Goal: Task Accomplishment & Management: Use online tool/utility

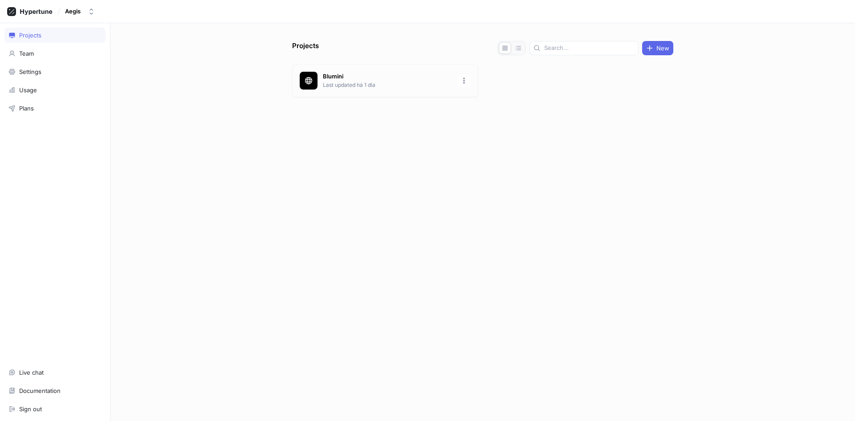
click at [359, 83] on p "Last updated há 1 dia" at bounding box center [387, 85] width 129 height 8
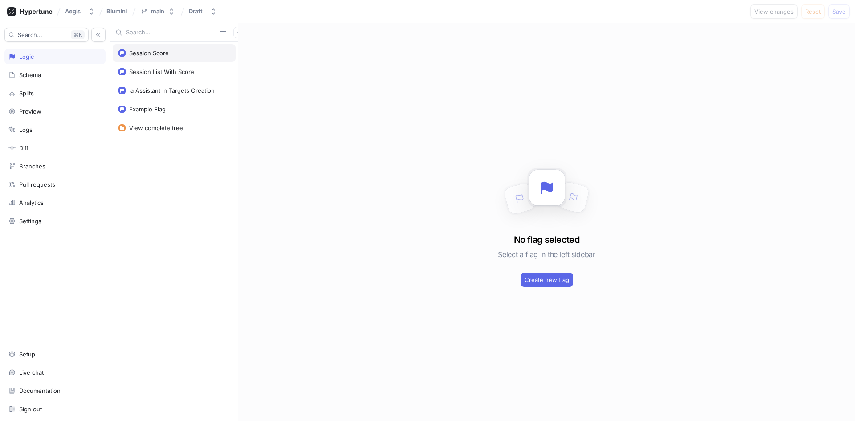
click at [156, 57] on div "Session Score" at bounding box center [174, 53] width 123 height 18
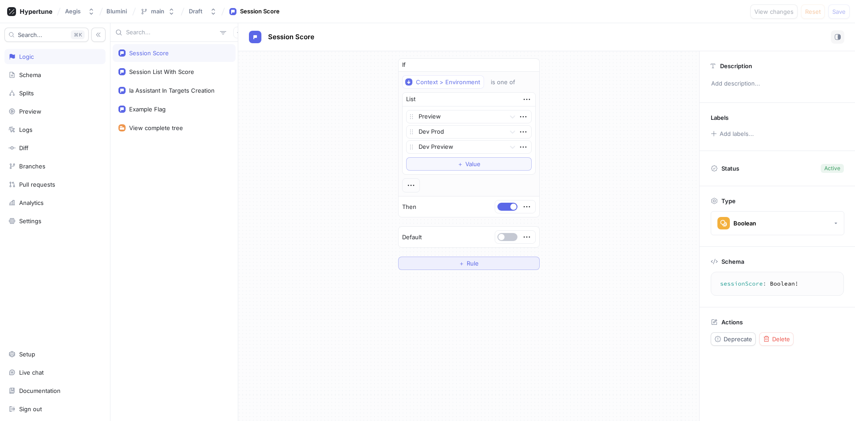
click at [484, 264] on button "＋ Rule" at bounding box center [469, 262] width 142 height 13
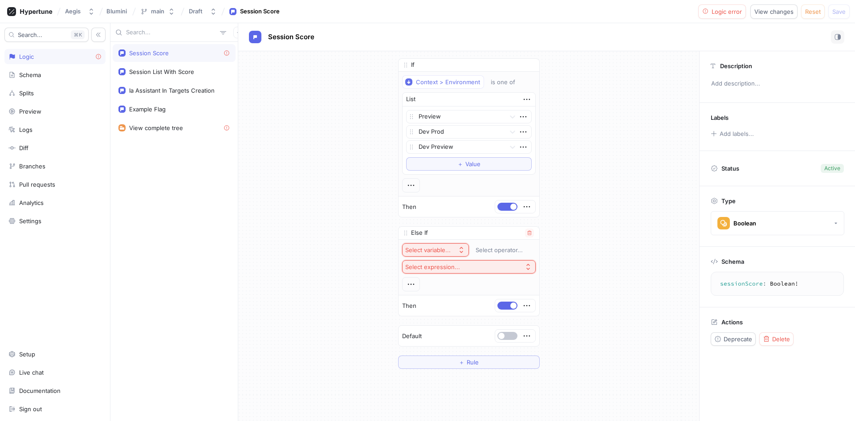
click at [443, 244] on button "Select variable..." at bounding box center [435, 249] width 67 height 13
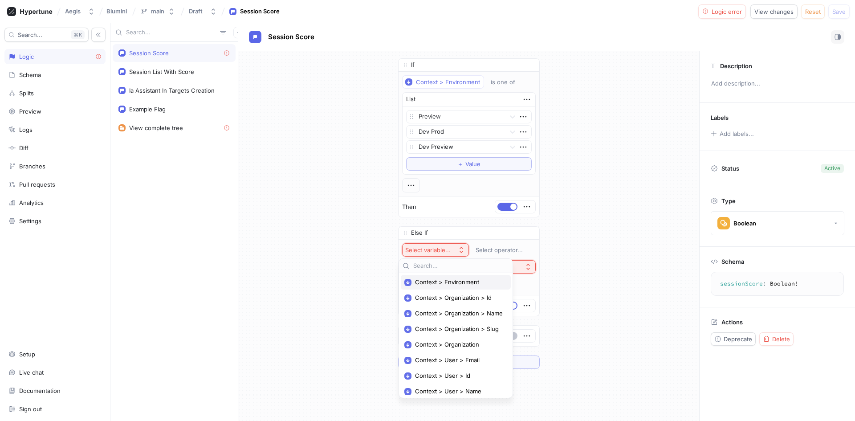
click at [461, 284] on span "Context > Environment" at bounding box center [459, 282] width 88 height 8
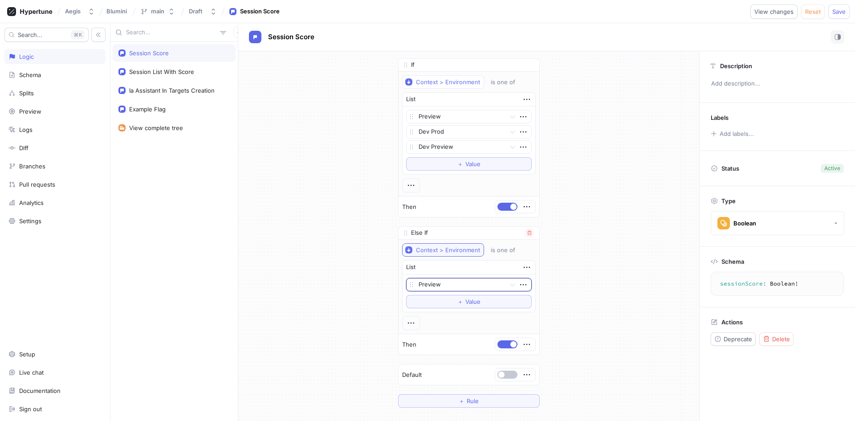
click at [453, 252] on div "Context > Environment" at bounding box center [448, 250] width 64 height 8
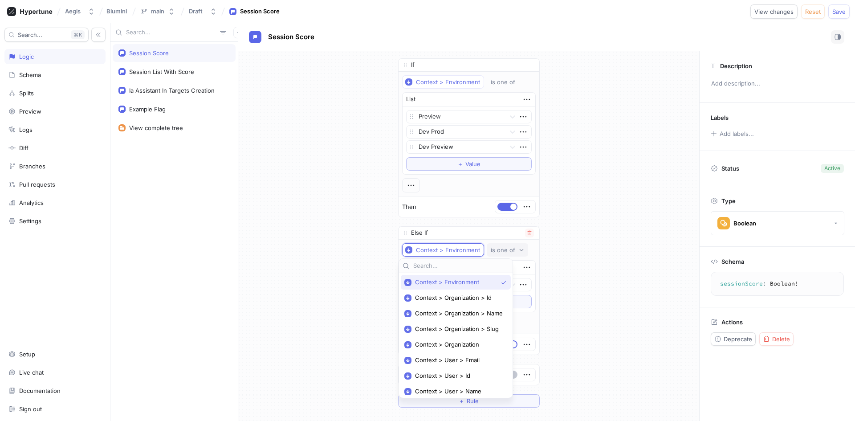
click at [506, 255] on button "is one of" at bounding box center [507, 249] width 41 height 13
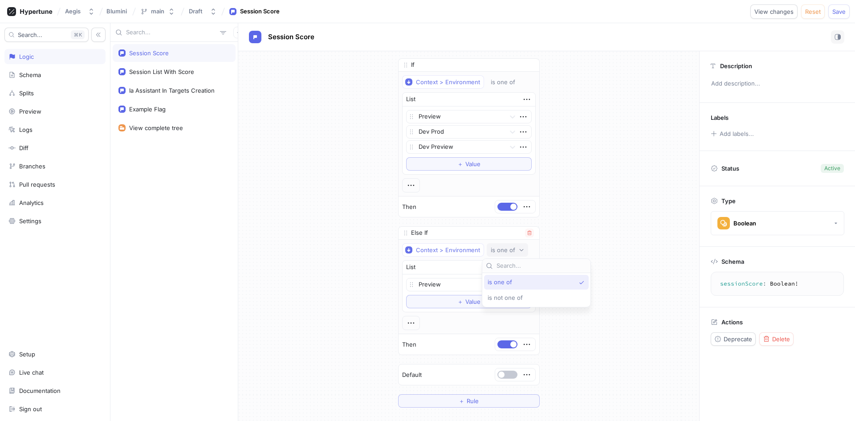
click at [519, 252] on icon "button" at bounding box center [521, 249] width 5 height 5
click at [448, 280] on div at bounding box center [460, 285] width 83 height 11
click at [433, 319] on div "Production" at bounding box center [469, 316] width 125 height 14
click at [407, 324] on icon "button" at bounding box center [411, 323] width 10 height 10
click at [422, 340] on p "AND" at bounding box center [422, 339] width 12 height 9
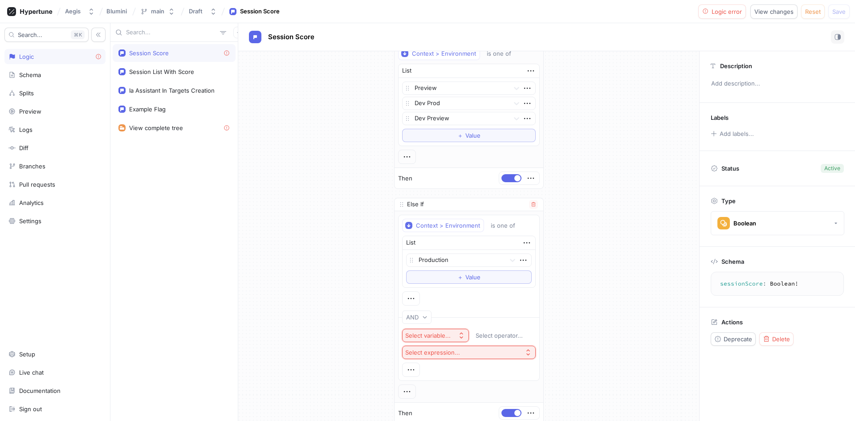
scroll to position [45, 0]
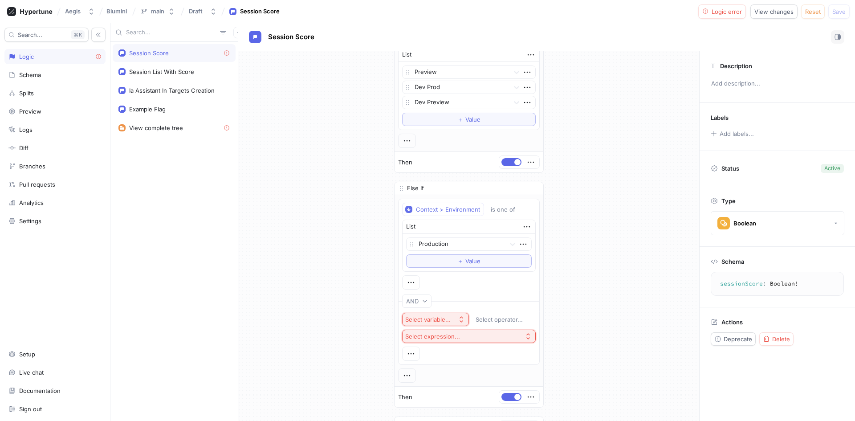
click at [443, 318] on div "Select variable..." at bounding box center [427, 320] width 45 height 8
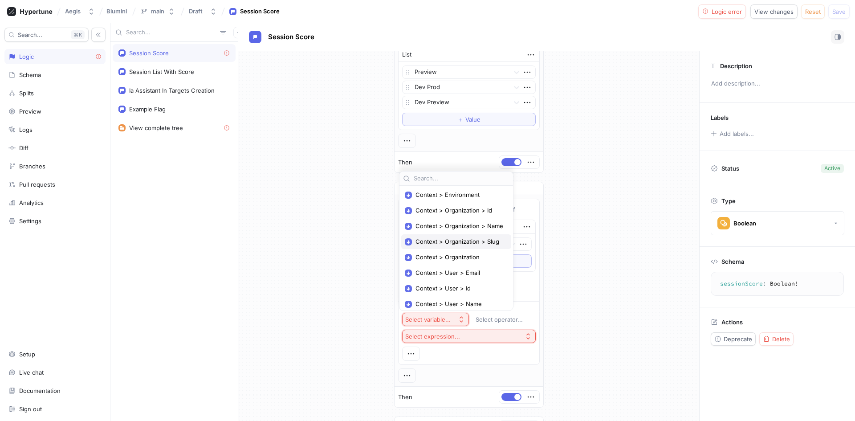
click at [478, 238] on span "Context > Organization > Slug" at bounding box center [459, 242] width 88 height 8
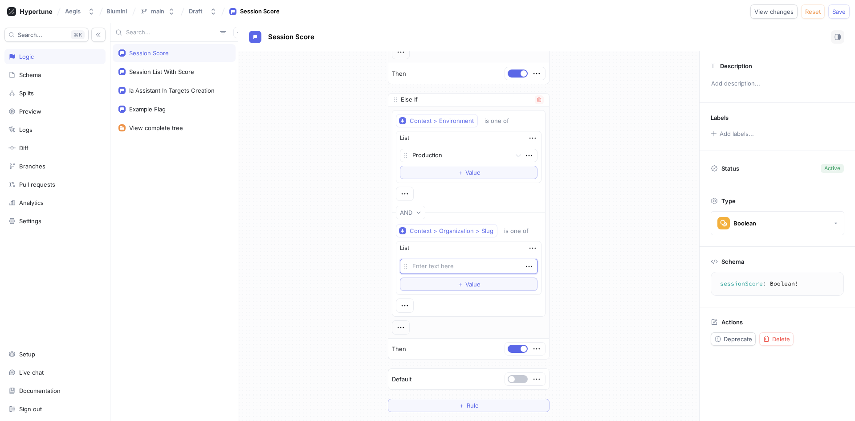
scroll to position [134, 0]
click at [513, 230] on div "is one of" at bounding box center [516, 231] width 24 height 8
click at [526, 235] on button "is one of" at bounding box center [520, 230] width 41 height 13
click at [442, 264] on textarea at bounding box center [469, 265] width 138 height 15
paste textarea "grupo-abacadabra"
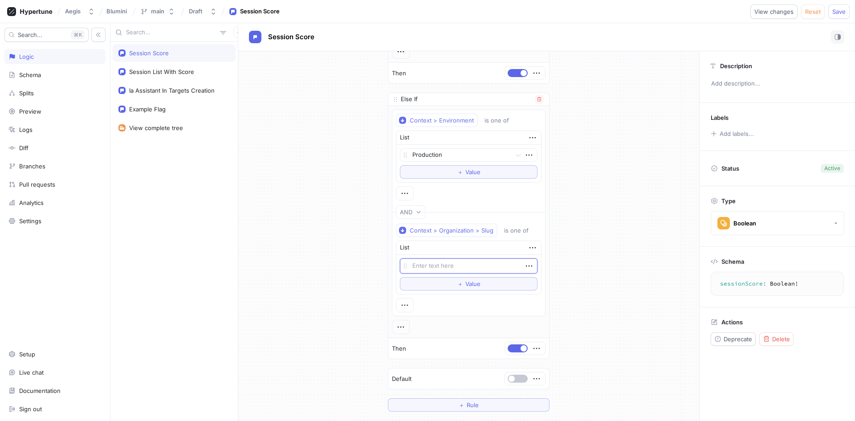
type textarea "x"
type textarea "grupo-abacadabra"
click at [570, 274] on div "If Context > Environment is one of List Preview Dev Prod Dev Preview To pick up…" at bounding box center [468, 168] width 461 height 501
click at [501, 285] on button "＋ Value" at bounding box center [469, 283] width 138 height 13
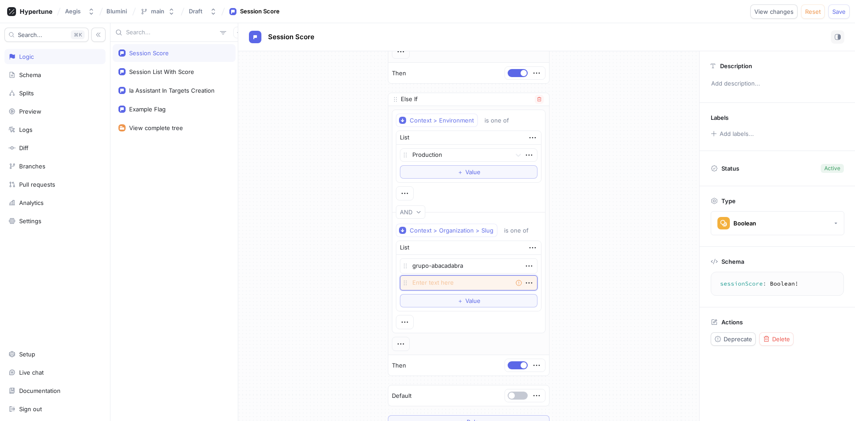
paste textarea "passo-a-passo"
type textarea "x"
type textarea "passo-a-passo"
click at [465, 298] on span "Value" at bounding box center [472, 300] width 15 height 5
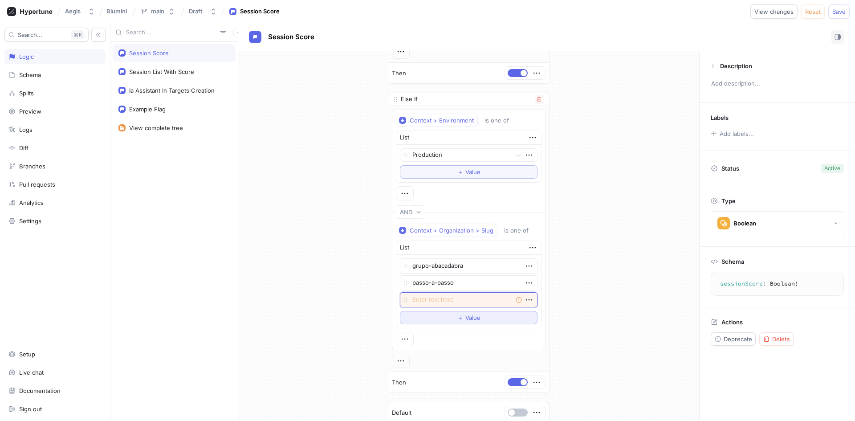
paste textarea "aba-ser-nucleo-multidisciplinar-em-tea"
type textarea "x"
type textarea "aba-ser-nucleo-multidisciplinar-em-tea"
click at [457, 318] on span "＋" at bounding box center [460, 317] width 6 height 5
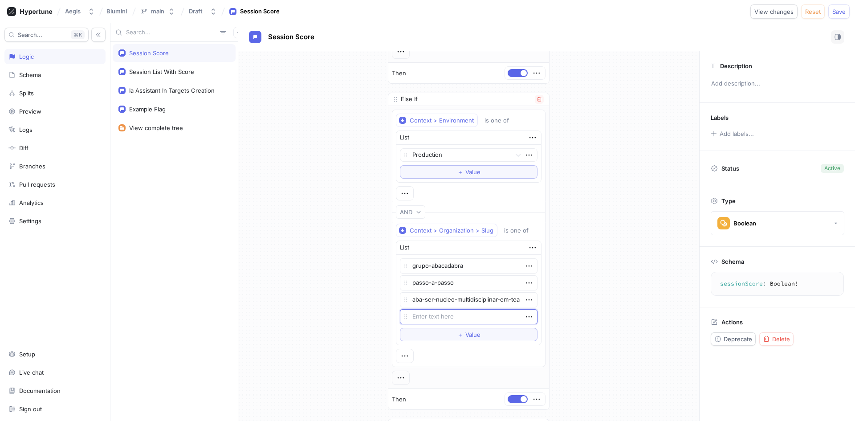
type textarea "x"
type textarea "instituto-farol"
click at [595, 316] on div "If Context > Environment is one of List Preview Dev Prod Dev Preview To pick up…" at bounding box center [468, 194] width 461 height 552
click at [460, 329] on button "＋ Value" at bounding box center [469, 334] width 138 height 13
type textarea "x"
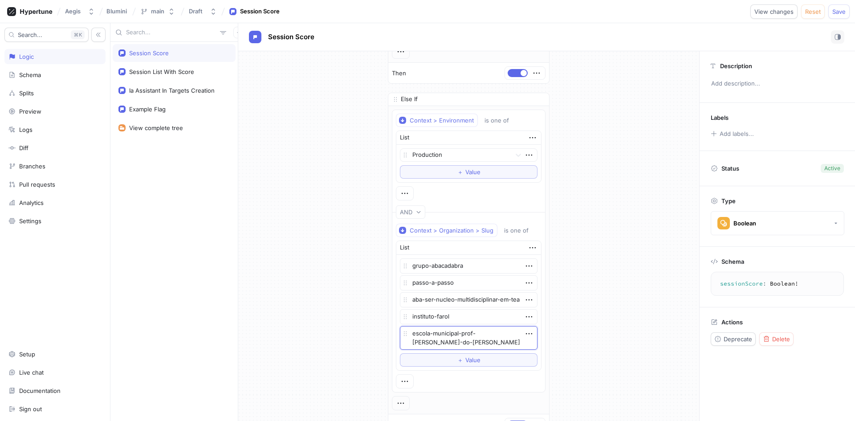
type textarea "escola-municipal-prof-[PERSON_NAME]-do-[PERSON_NAME]"
click at [591, 288] on div "If Context > Environment is one of List Preview Dev Prod Dev Preview To pick up…" at bounding box center [468, 206] width 461 height 577
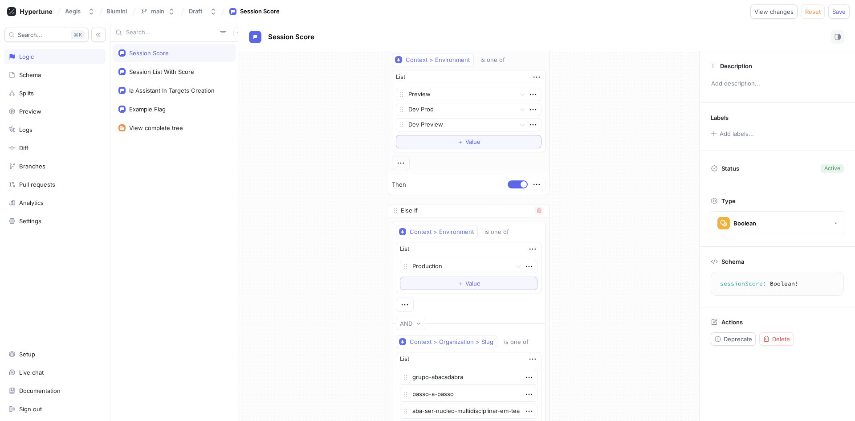
scroll to position [0, 0]
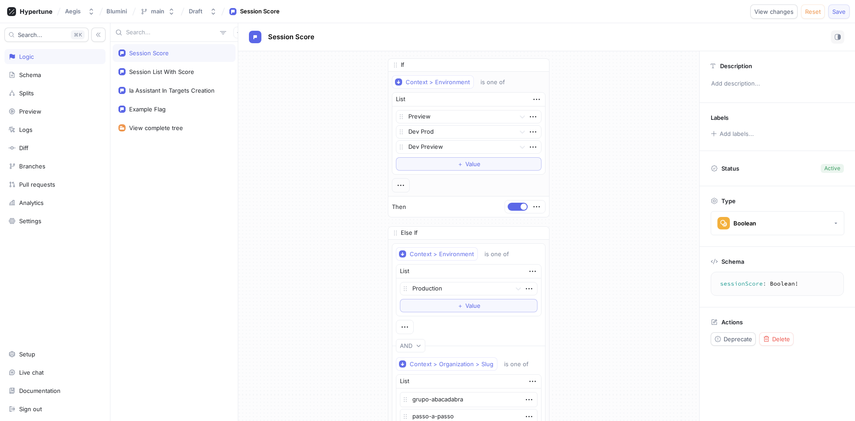
click at [837, 13] on span "Save" at bounding box center [838, 11] width 13 height 5
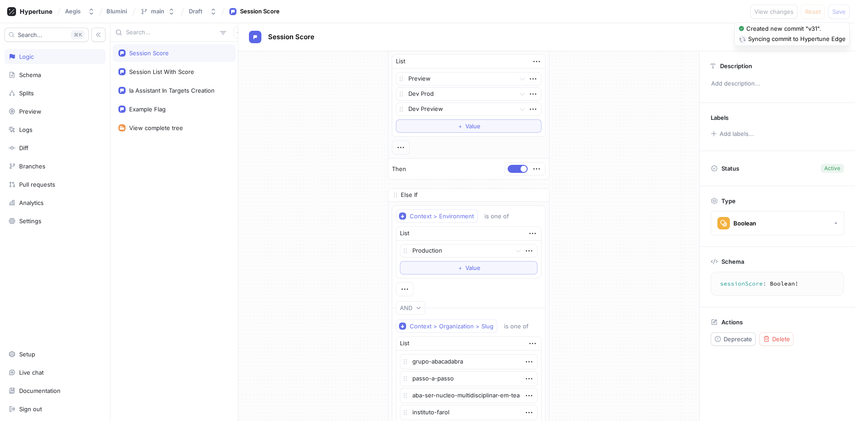
scroll to position [89, 0]
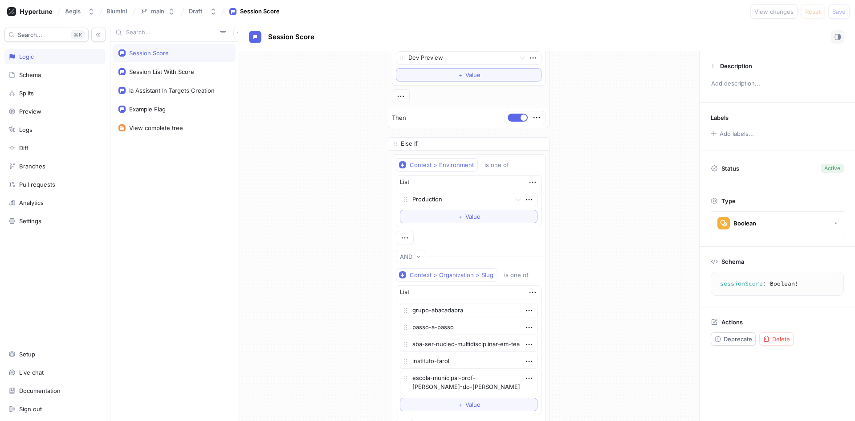
type textarea "x"
